Goal: Navigation & Orientation: Find specific page/section

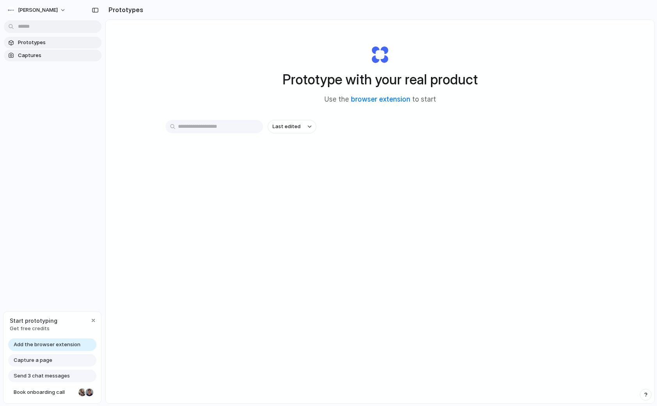
click at [31, 52] on span "Captures" at bounding box center [58, 56] width 80 height 8
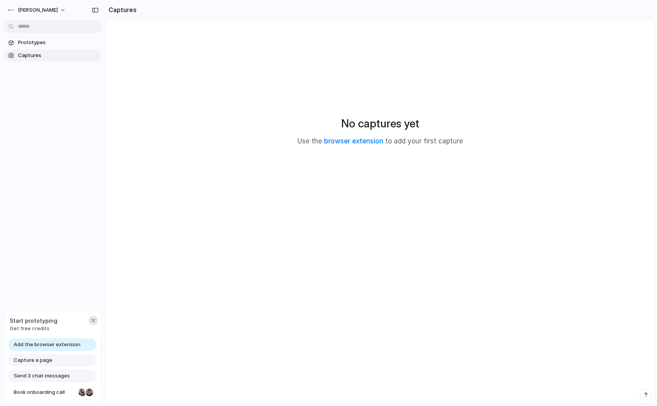
click at [93, 321] on div "button" at bounding box center [93, 320] width 6 height 6
click at [23, 11] on span "[PERSON_NAME]" at bounding box center [38, 10] width 40 height 8
drag, startPoint x: 82, startPoint y: 147, endPoint x: 66, endPoint y: 125, distance: 27.4
click at [82, 147] on div "Settings Invite members Change theme Sign out" at bounding box center [328, 203] width 657 height 406
click at [35, 35] on div "Prototypes Captures" at bounding box center [52, 82] width 105 height 164
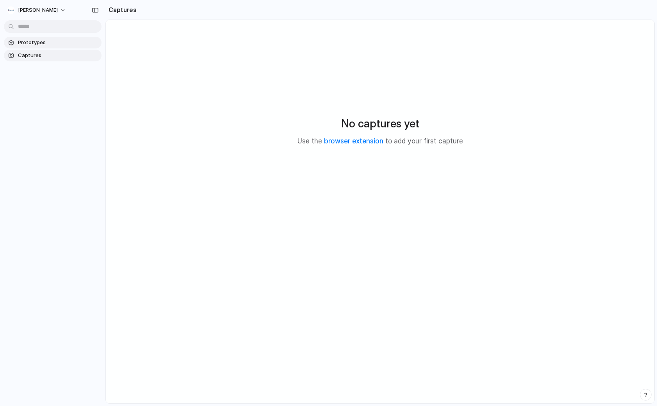
click at [37, 39] on link "Prototypes" at bounding box center [53, 43] width 98 height 12
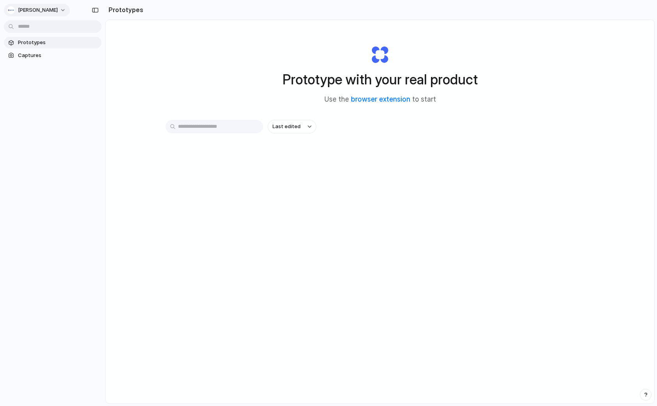
click at [39, 10] on span "[PERSON_NAME]" at bounding box center [38, 10] width 40 height 8
click at [95, 93] on span "Neutral dark" at bounding box center [90, 90] width 30 height 8
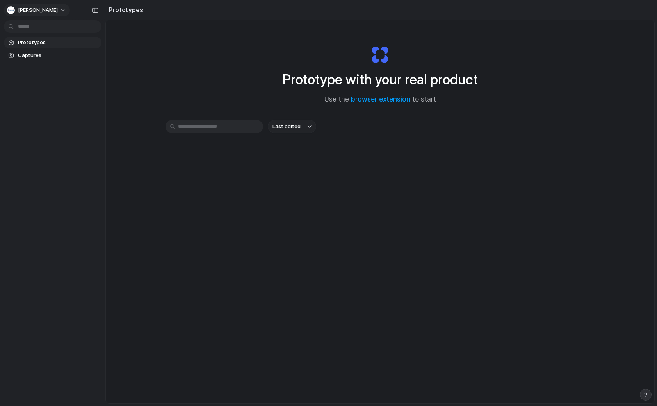
click at [43, 9] on span "[PERSON_NAME]" at bounding box center [38, 10] width 40 height 8
click at [91, 100] on li "Forest" at bounding box center [97, 102] width 51 height 12
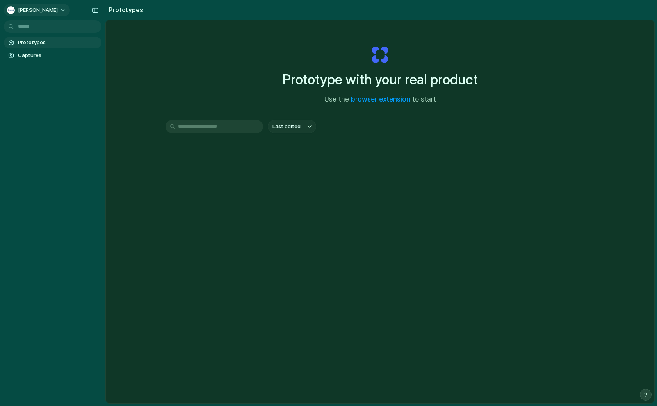
click at [41, 13] on span "[PERSON_NAME]" at bounding box center [38, 10] width 40 height 8
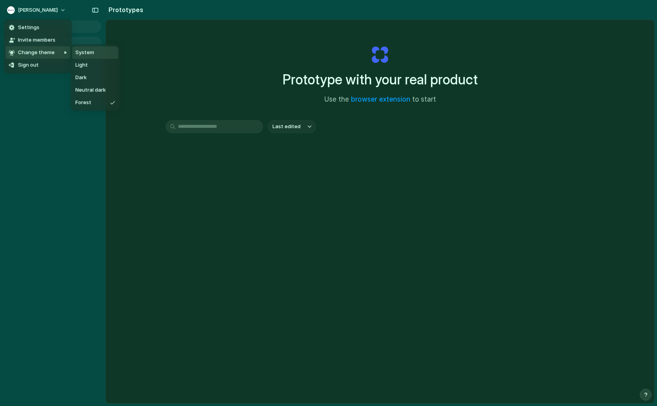
click at [91, 52] on span "System" at bounding box center [84, 53] width 19 height 8
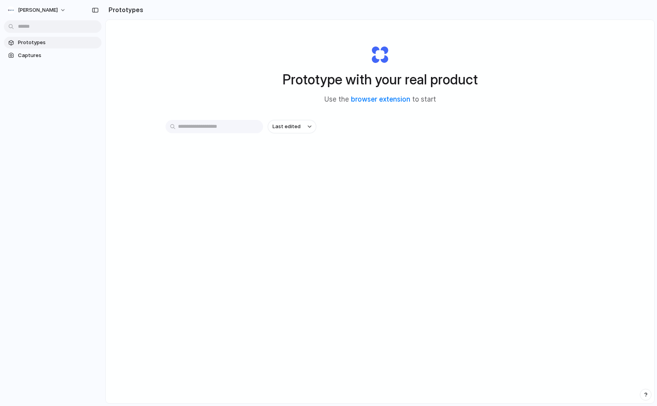
click at [61, 41] on span "Prototypes" at bounding box center [58, 43] width 80 height 8
click at [46, 53] on span "Captures" at bounding box center [58, 56] width 80 height 8
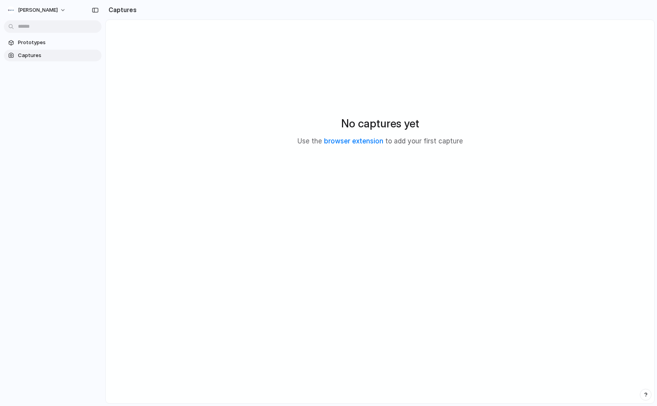
click at [44, 50] on link "Captures" at bounding box center [53, 56] width 98 height 12
click at [44, 41] on span "Prototypes" at bounding box center [58, 43] width 80 height 8
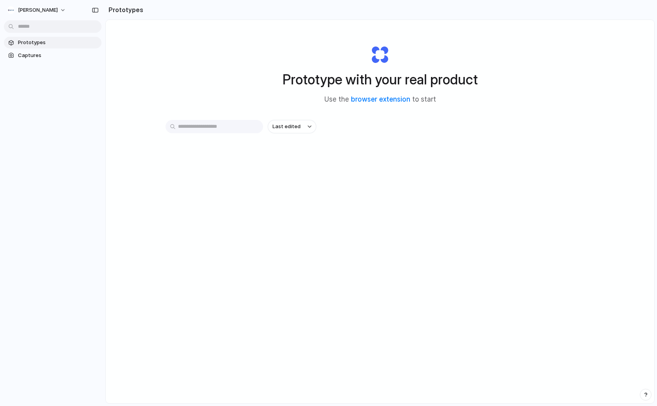
click at [268, 74] on div "Prototype with your real product Use the browser extension to start" at bounding box center [380, 71] width 312 height 84
